Goal: Check status: Check status

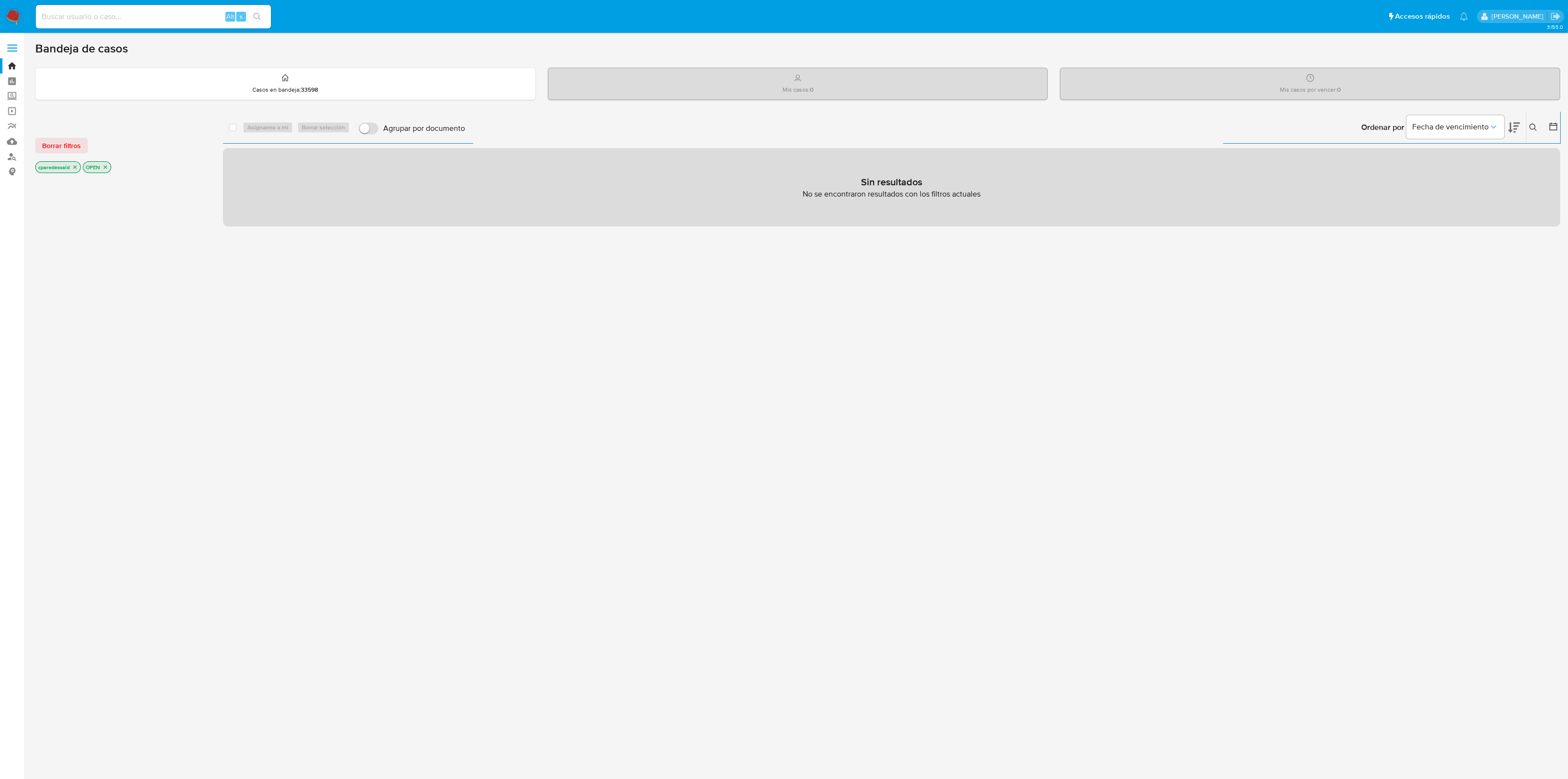
click at [146, 16] on input at bounding box center [153, 16] width 236 height 13
paste input "175890009"
type input "175890009"
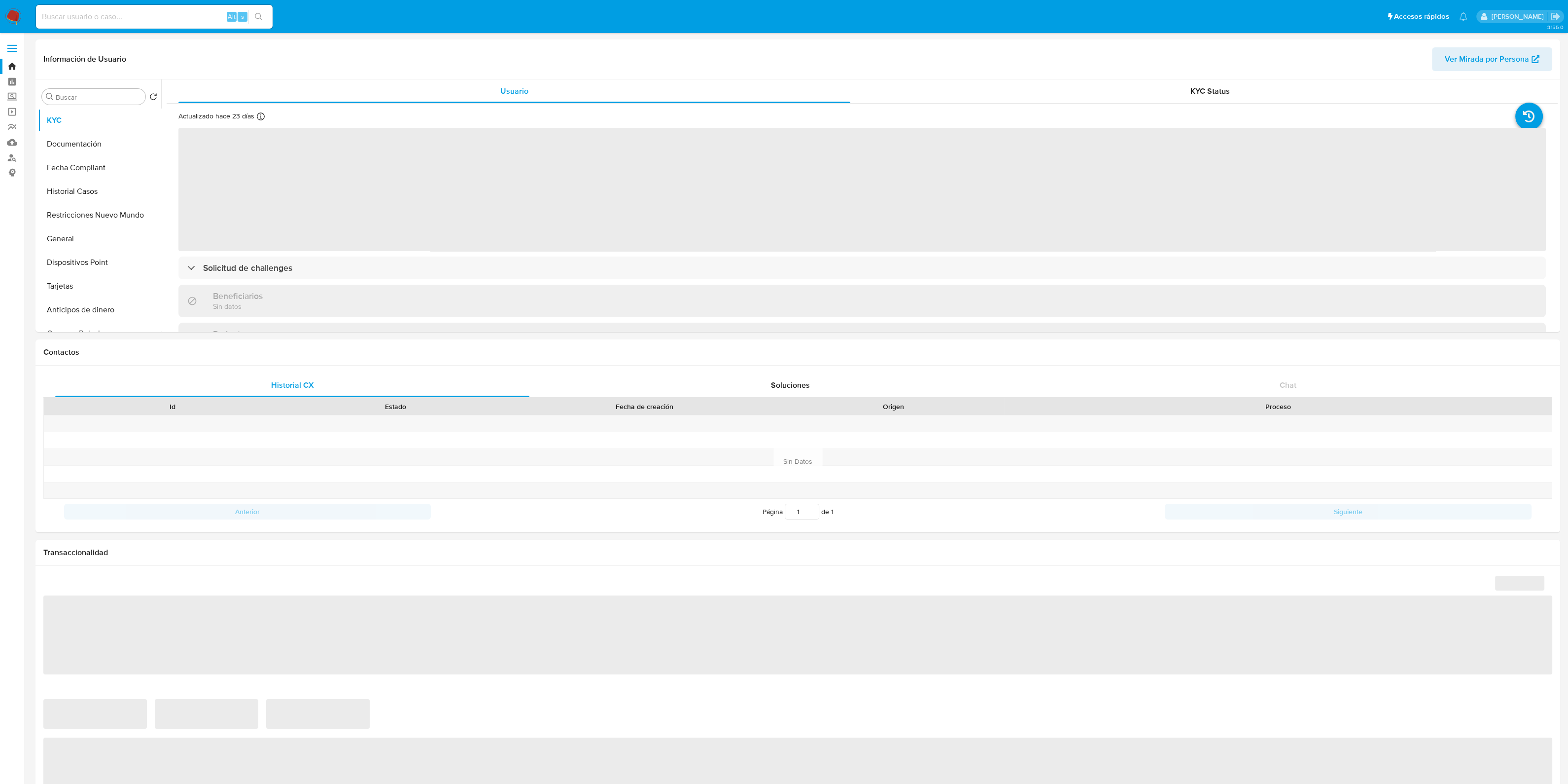
select select "10"
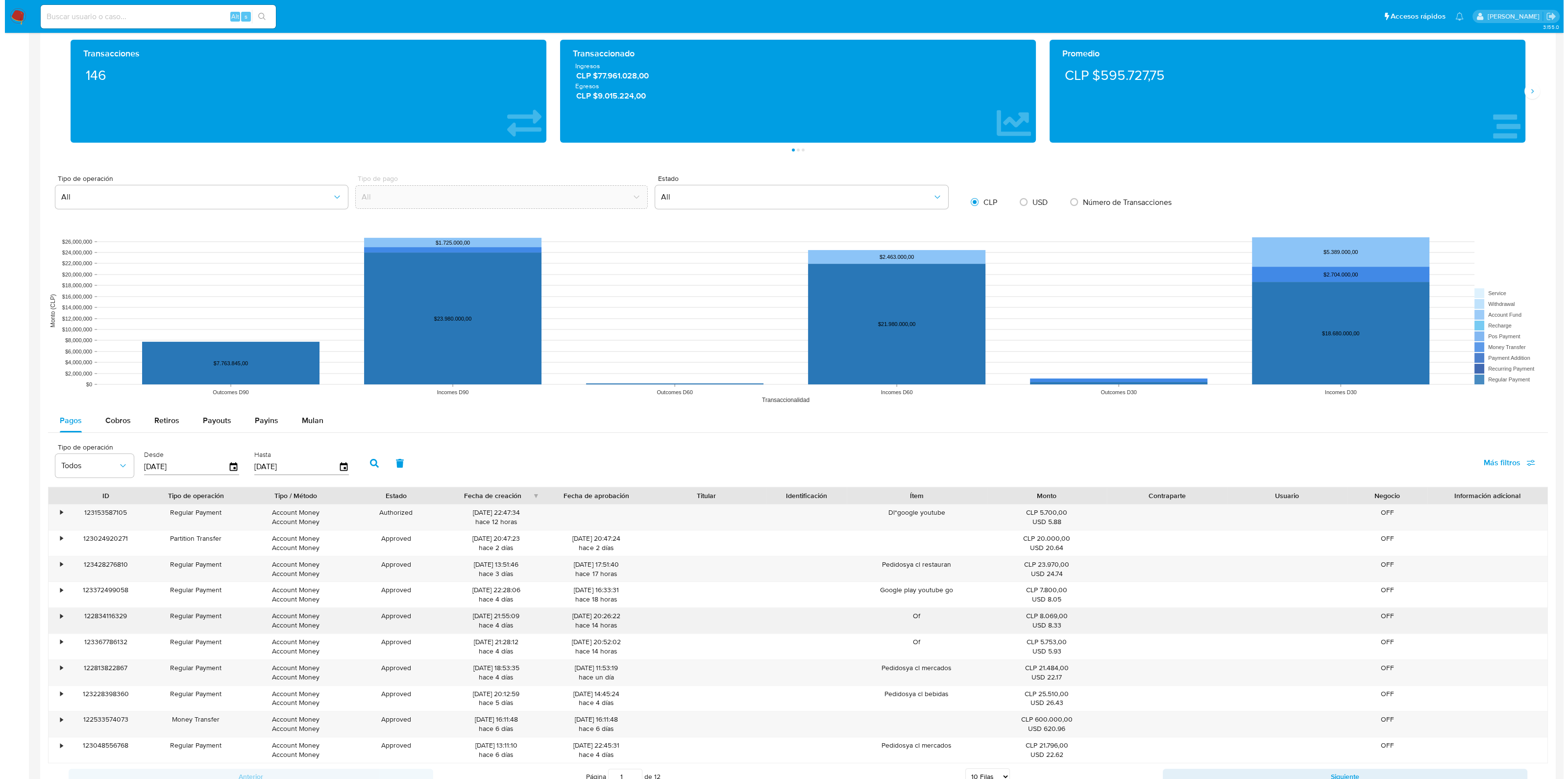
scroll to position [718, 0]
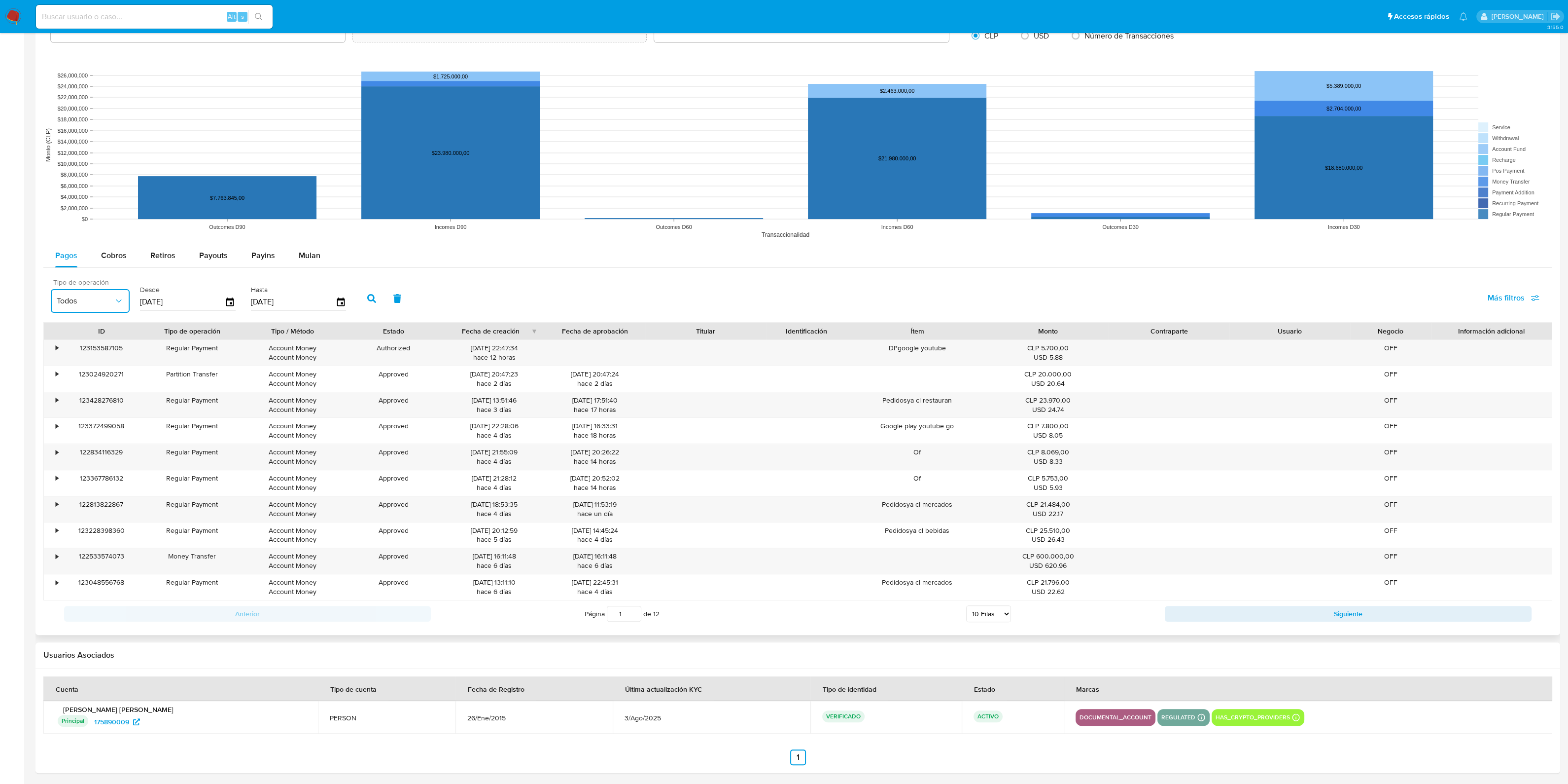
click at [116, 300] on icon "button" at bounding box center [118, 300] width 10 height 10
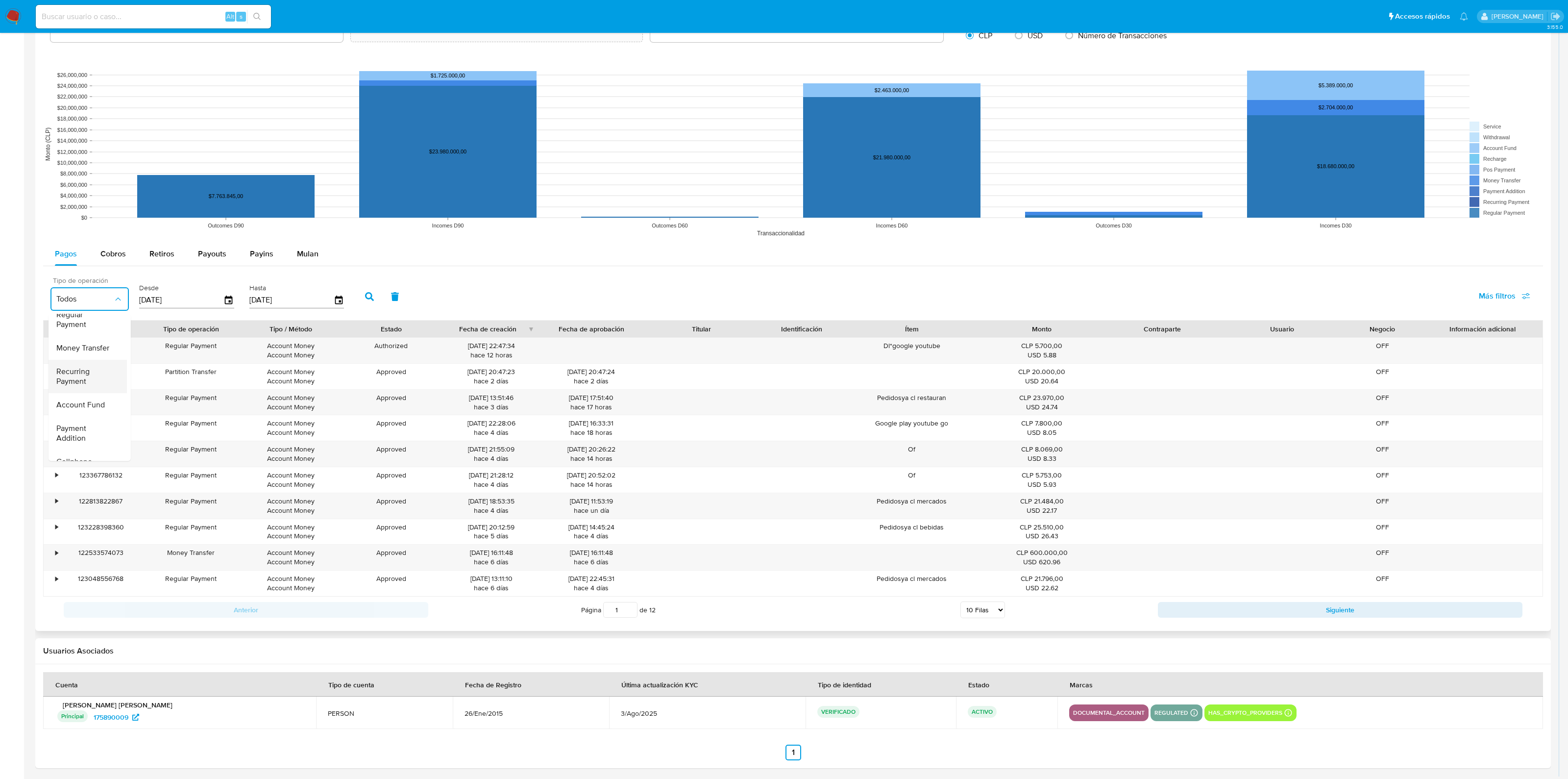
scroll to position [61, 0]
click at [111, 248] on span "Cobros" at bounding box center [113, 254] width 25 height 11
select select "10"
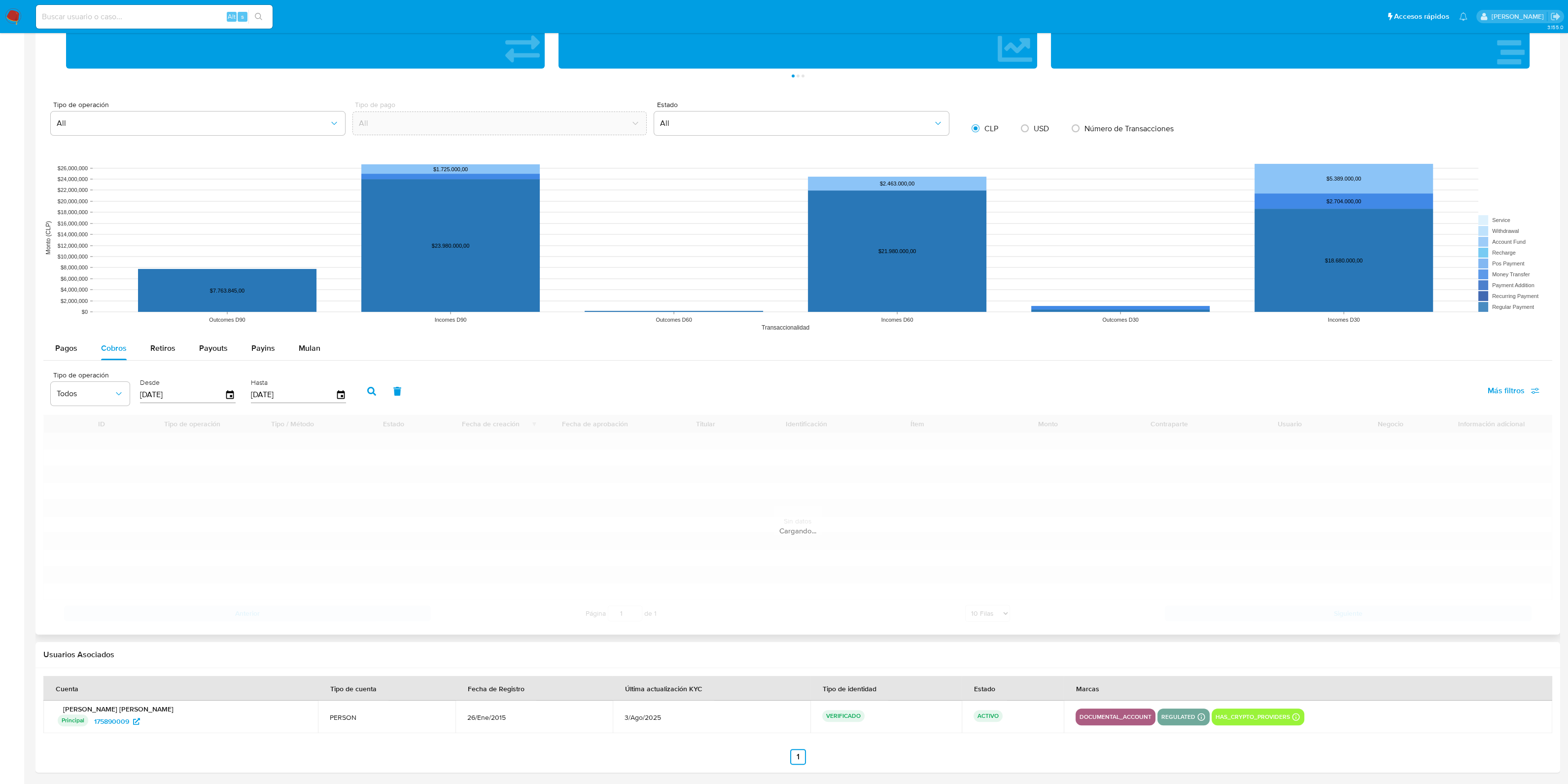
scroll to position [723, 0]
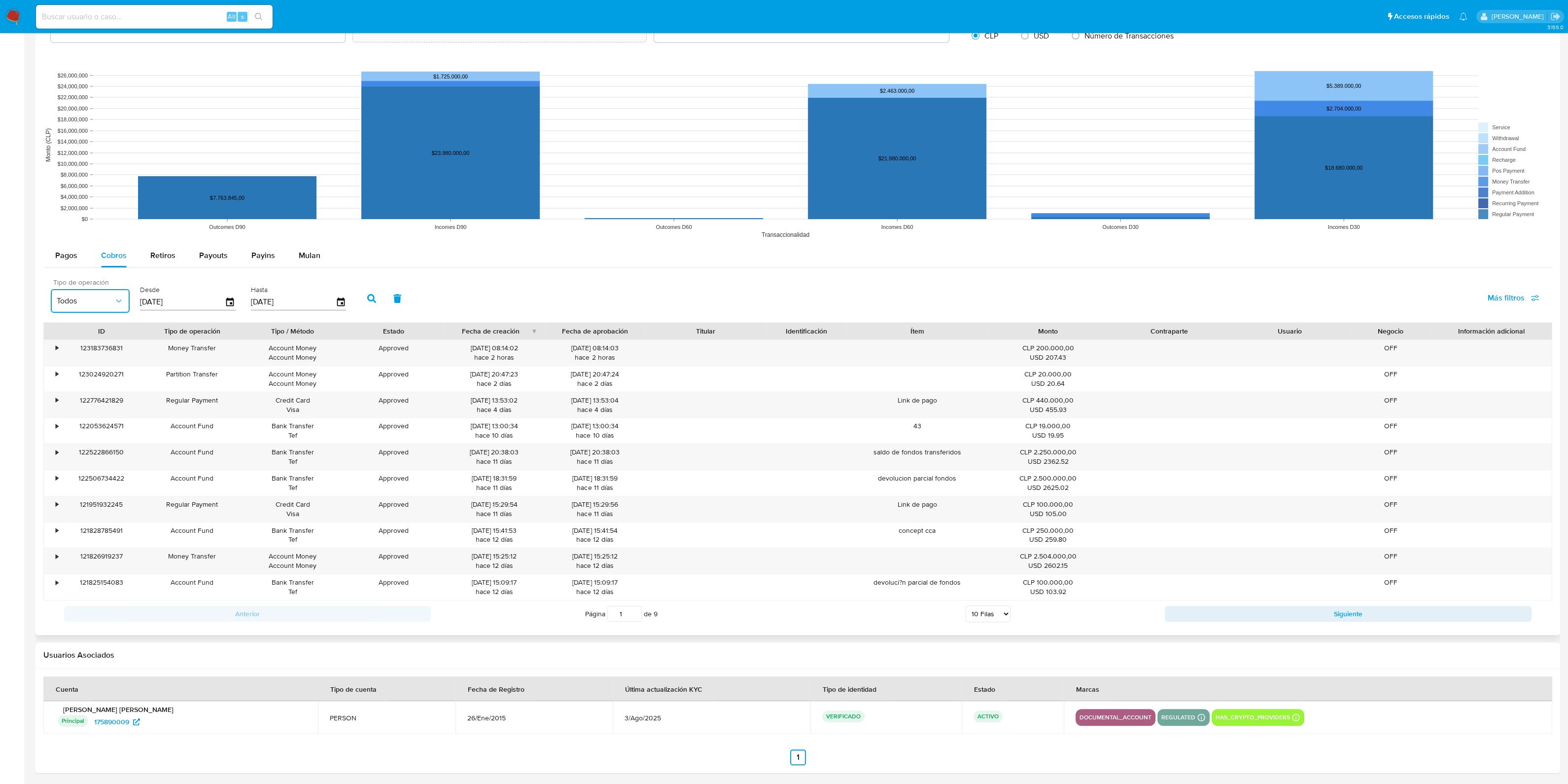
click at [113, 302] on span "Todos" at bounding box center [85, 300] width 57 height 10
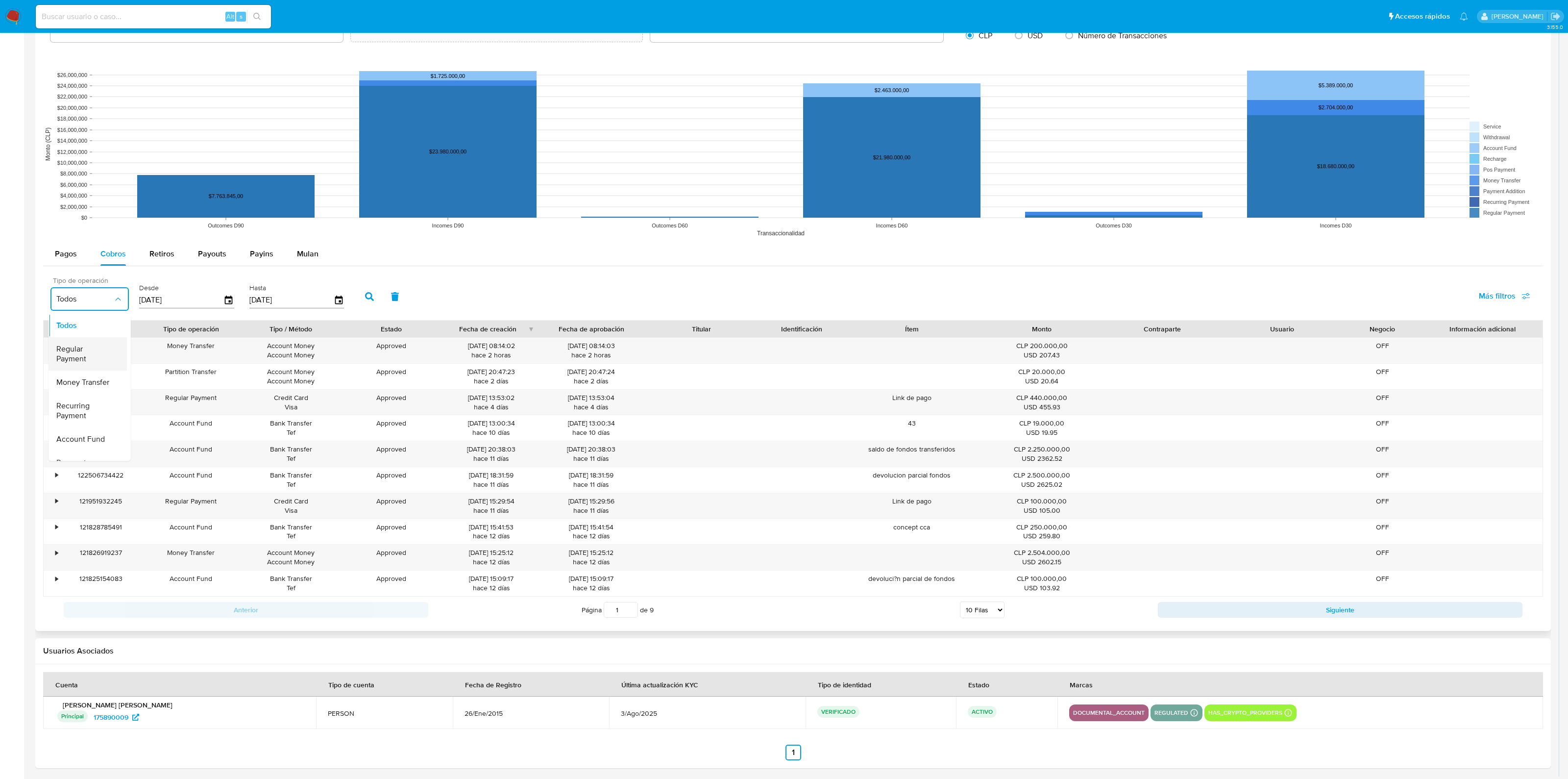
click at [103, 357] on span "Regular Payment" at bounding box center [85, 354] width 56 height 20
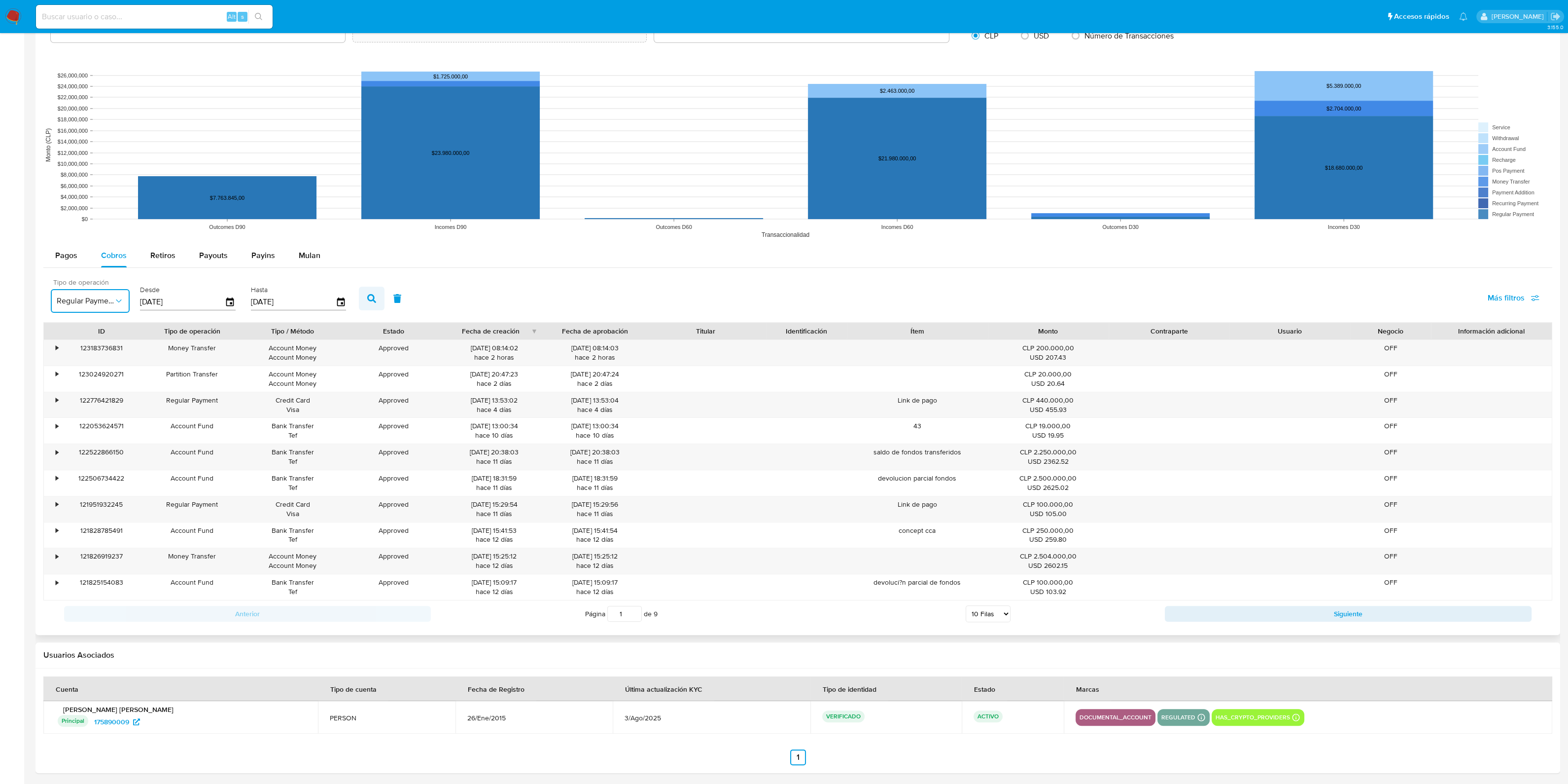
click at [370, 297] on icon "button" at bounding box center [372, 299] width 9 height 9
drag, startPoint x: 279, startPoint y: 346, endPoint x: 303, endPoint y: 357, distance: 26.4
click at [303, 357] on div "Credit Card Visa" at bounding box center [293, 353] width 87 height 18
